Goal: Task Accomplishment & Management: Complete application form

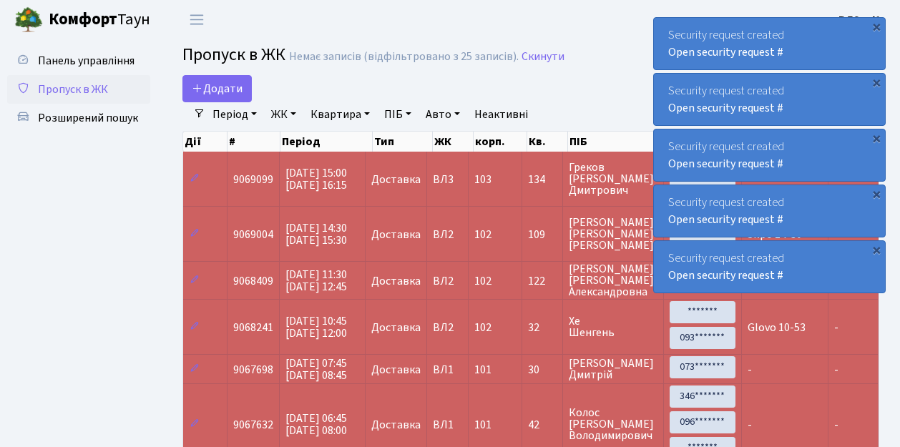
select select "25"
click at [249, 100] on link "Додати" at bounding box center [216, 88] width 69 height 27
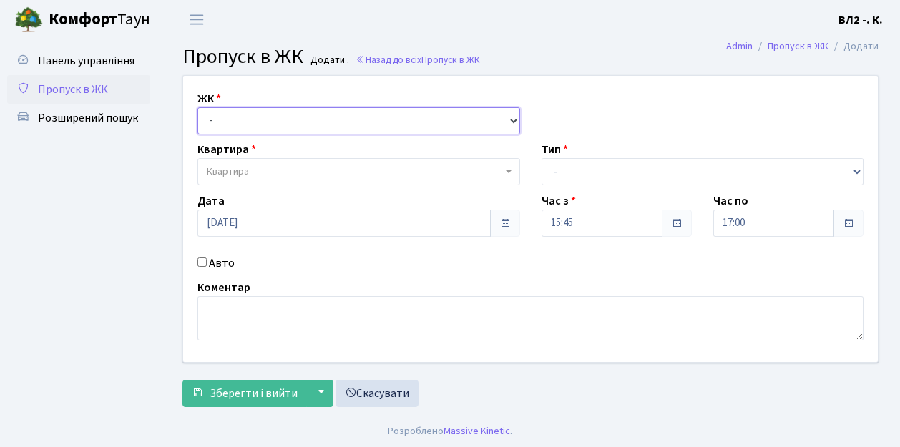
click at [514, 119] on select "- ВЛ1, Ужгородський пров., 4/1 ВЛ2, пр.Голосіївський, 76 ВЛ3, пр.Голосіївський,…" at bounding box center [358, 120] width 323 height 27
select select "317"
click at [197, 107] on select "- ВЛ1, Ужгородський пров., 4/1 ВЛ2, пр.Голосіївський, 76 ВЛ3, пр.Голосіївський,…" at bounding box center [358, 120] width 323 height 27
select select
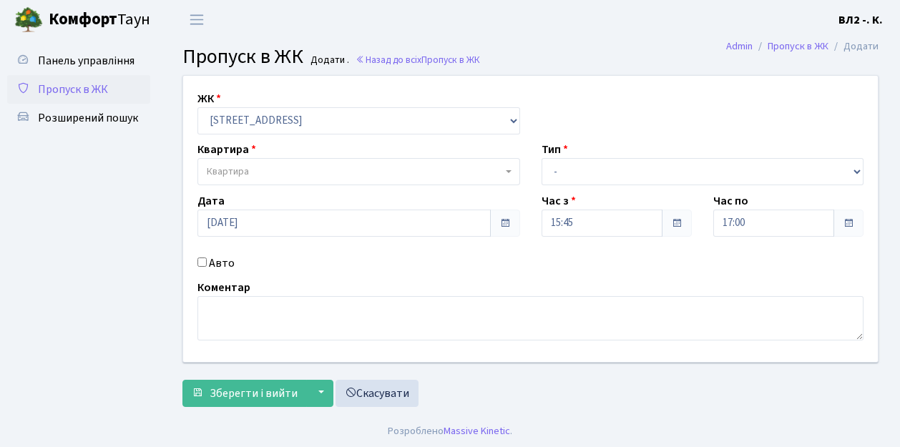
click at [507, 165] on span "Квартира" at bounding box center [358, 171] width 323 height 27
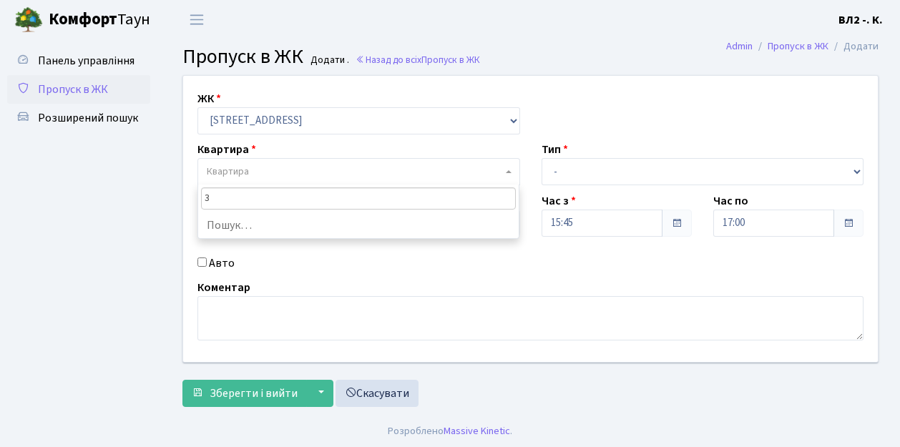
type input "32"
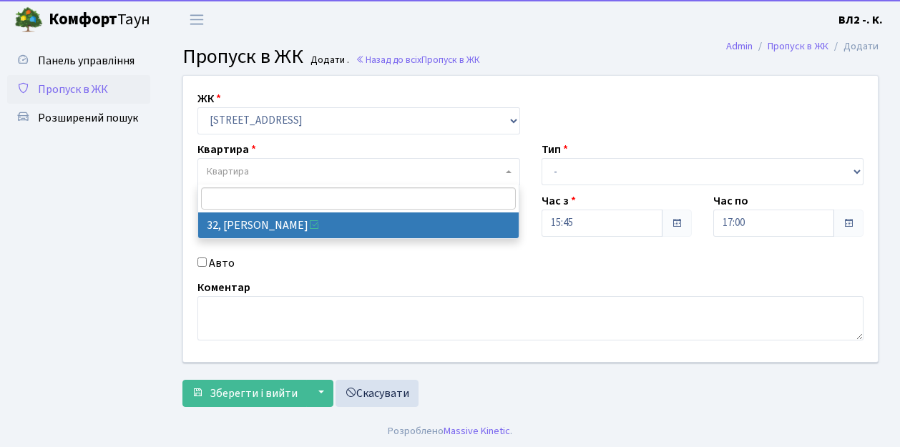
select select "38035"
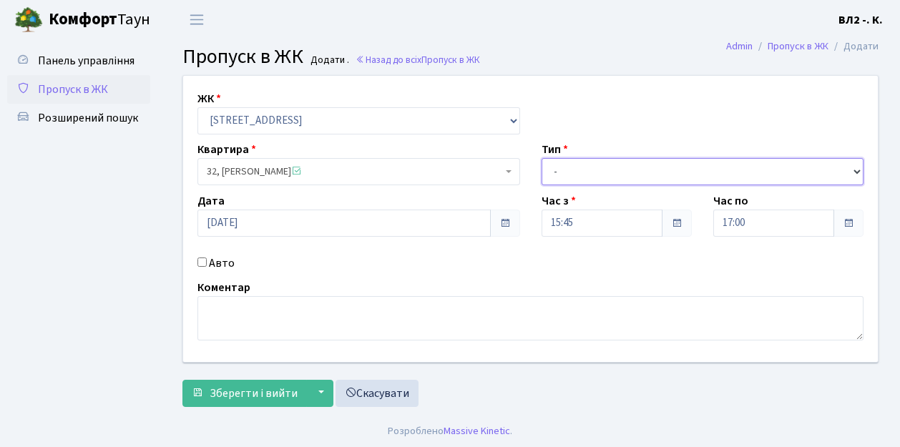
click at [857, 170] on select "- Доставка Таксі Гості Сервіс" at bounding box center [703, 171] width 323 height 27
select select "1"
click at [542, 158] on select "- Доставка Таксі Гості Сервіс" at bounding box center [703, 171] width 323 height 27
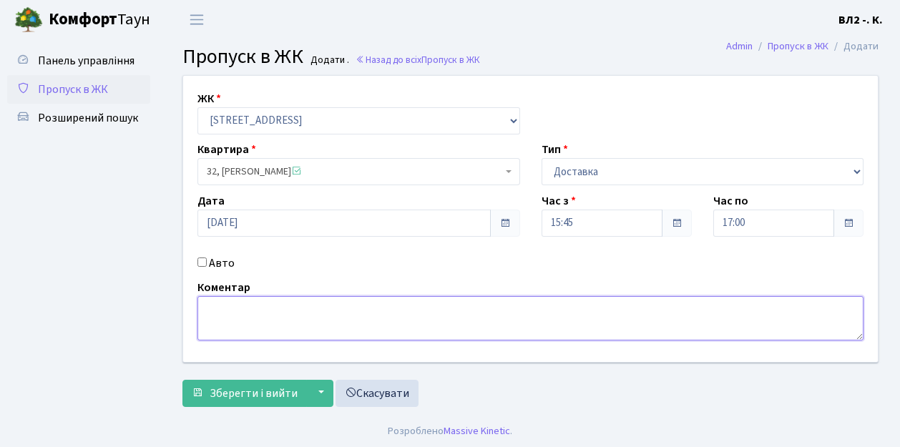
click at [220, 316] on textarea at bounding box center [530, 318] width 666 height 44
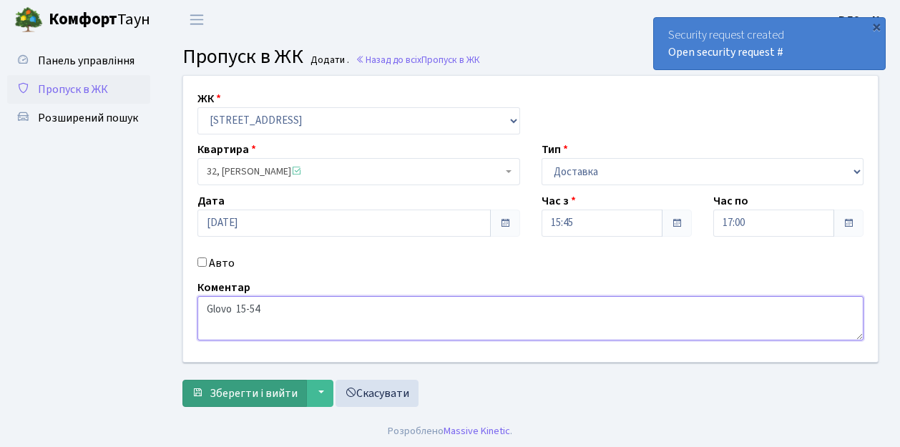
type textarea "Glovo 15-54"
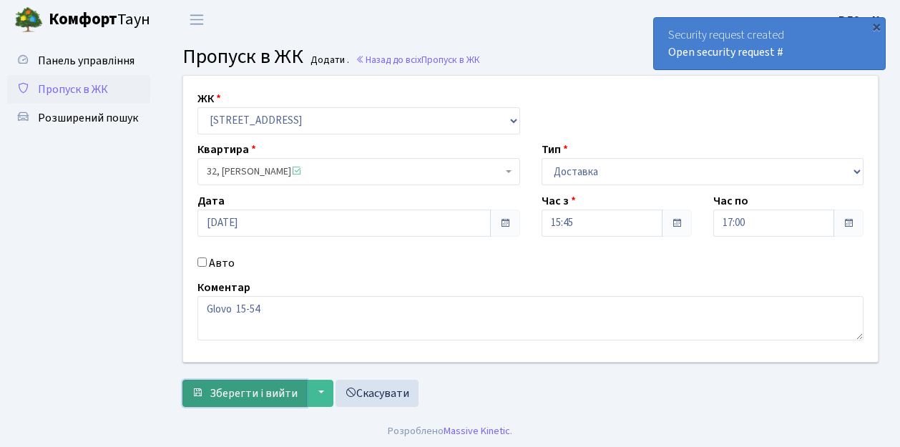
click at [222, 397] on span "Зберегти і вийти" at bounding box center [254, 394] width 88 height 16
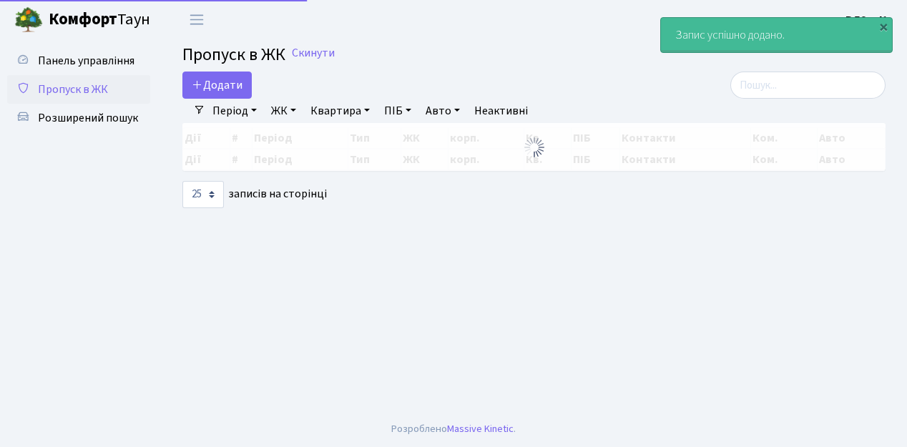
select select "25"
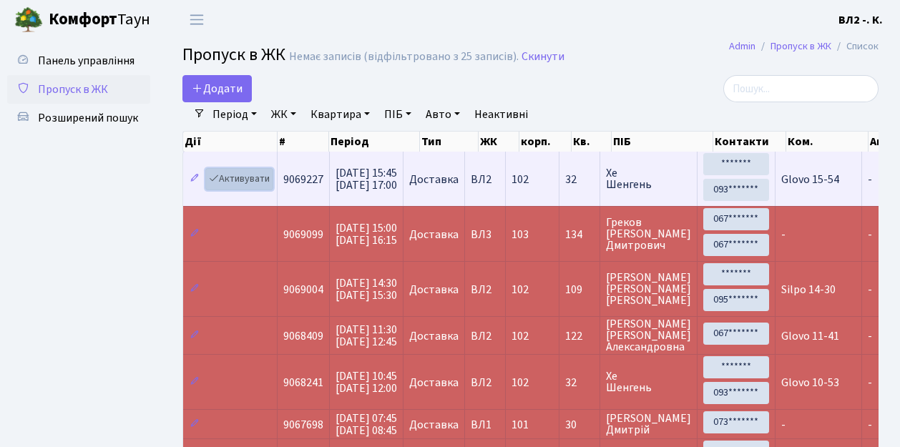
click at [264, 189] on link "Активувати" at bounding box center [239, 179] width 68 height 22
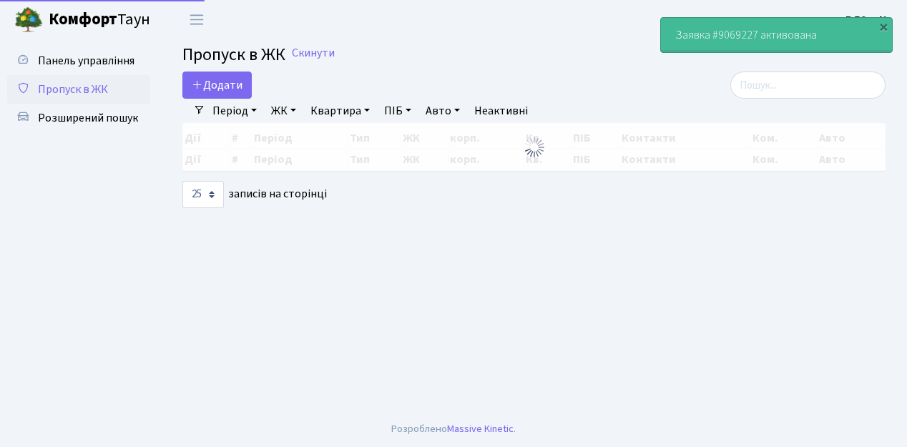
select select "25"
